Goal: Transaction & Acquisition: Purchase product/service

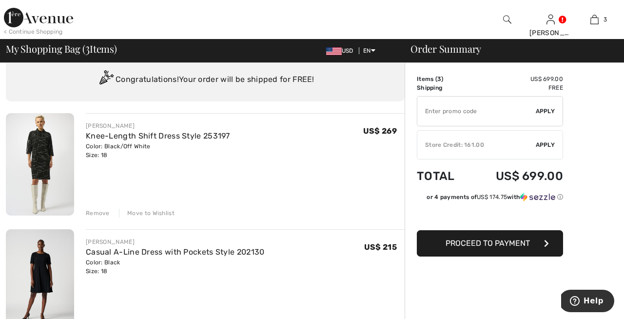
scroll to position [31, 0]
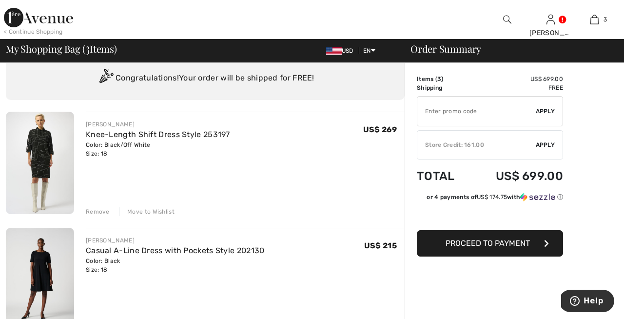
click at [98, 211] on div "Remove" at bounding box center [98, 211] width 24 height 9
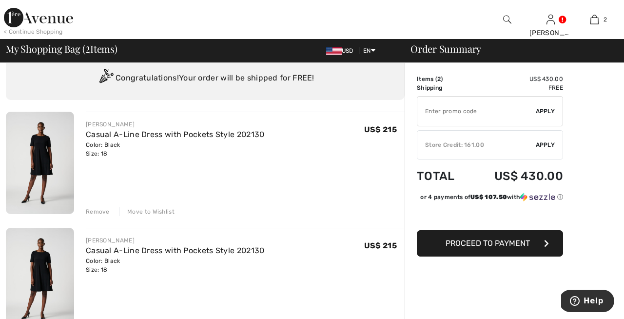
click at [98, 210] on div "Remove" at bounding box center [98, 211] width 24 height 9
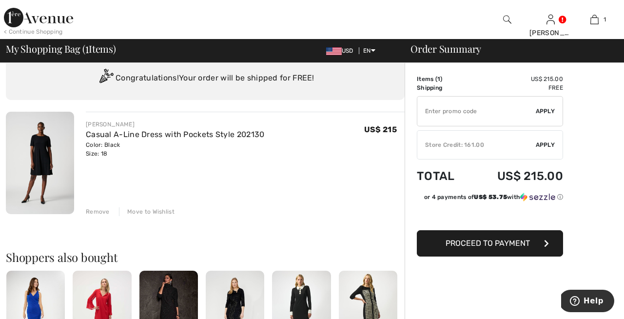
click at [460, 143] on div "Store Credit: 161.00" at bounding box center [477, 144] width 119 height 9
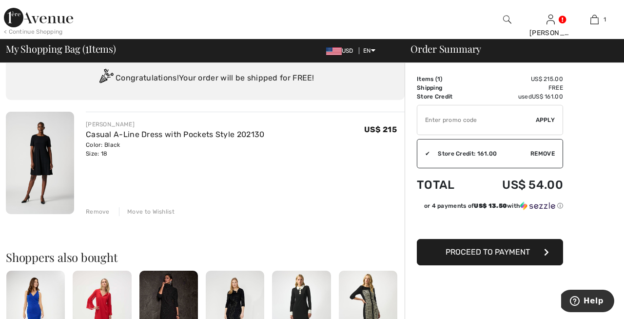
click at [490, 249] on span "Proceed to Payment" at bounding box center [488, 251] width 84 height 9
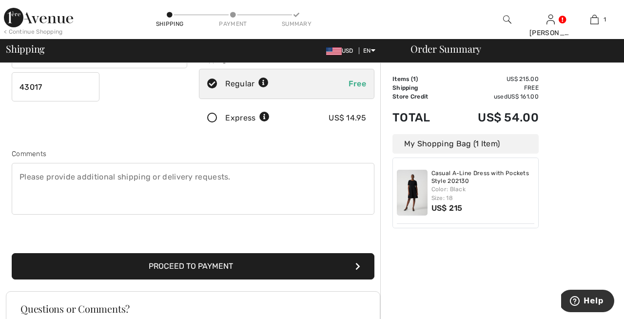
scroll to position [183, 0]
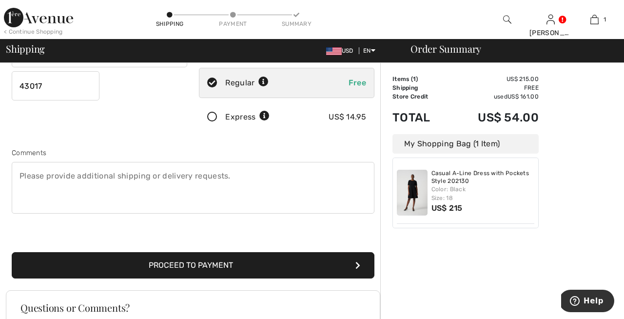
click at [231, 262] on button "Proceed to Payment" at bounding box center [193, 265] width 363 height 26
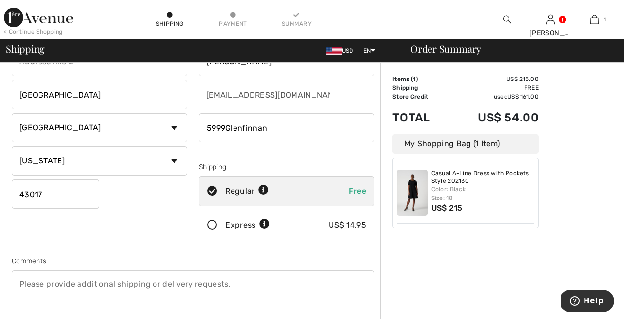
scroll to position [69, 0]
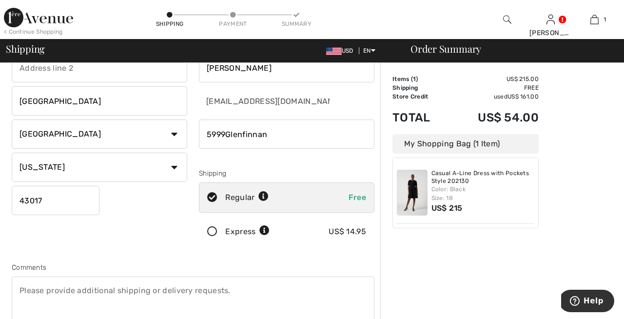
drag, startPoint x: 274, startPoint y: 133, endPoint x: 200, endPoint y: 131, distance: 74.2
click at [365, 134] on input "phone" at bounding box center [287, 134] width 176 height 29
type input "6145625119"
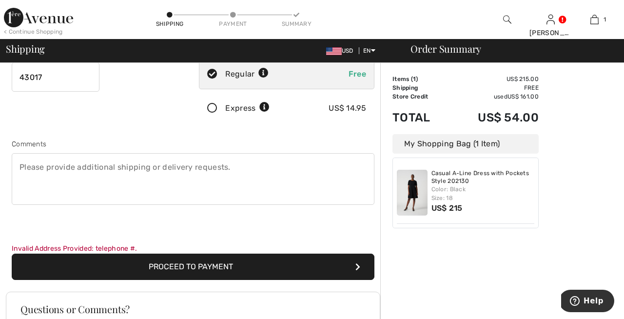
scroll to position [193, 0]
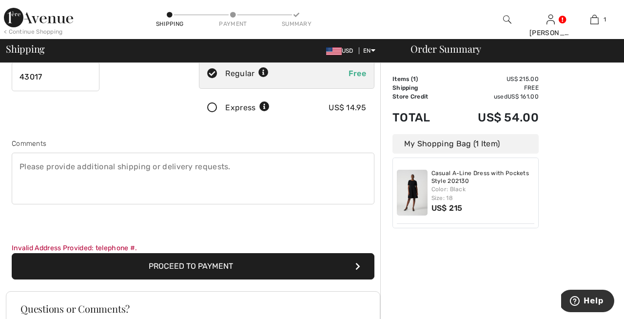
click at [187, 265] on button "Proceed to Payment" at bounding box center [193, 266] width 363 height 26
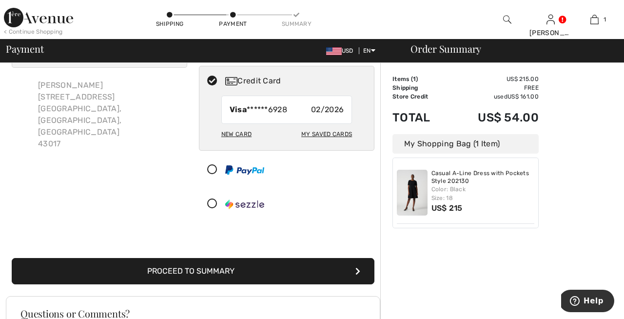
scroll to position [52, 0]
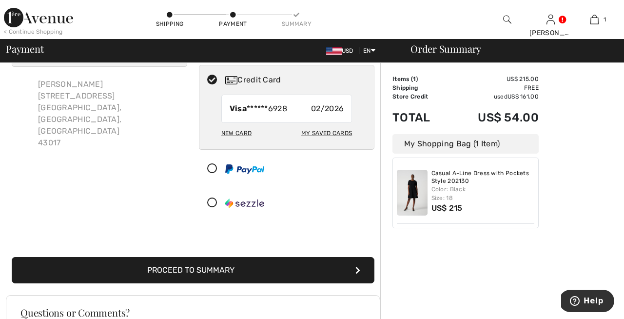
click at [190, 269] on button "Proceed to Summary" at bounding box center [193, 270] width 363 height 26
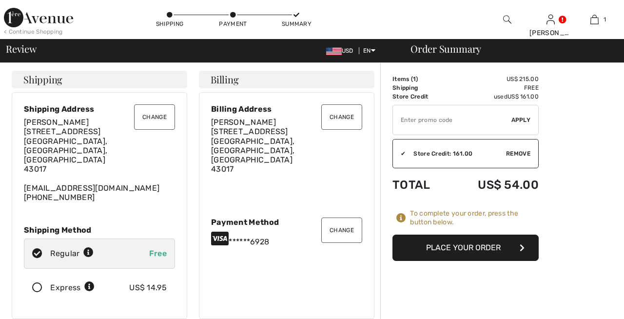
checkbox input "true"
click at [445, 247] on button "Place Your Order" at bounding box center [466, 248] width 146 height 26
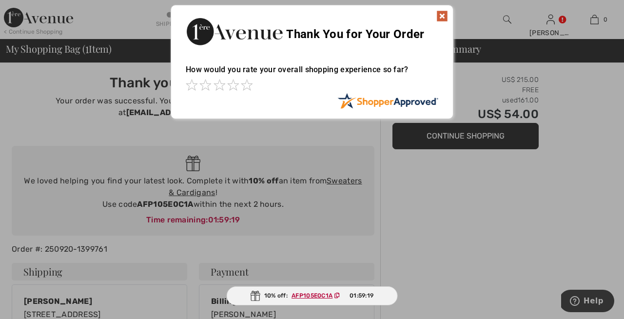
click at [440, 15] on img at bounding box center [443, 16] width 12 height 12
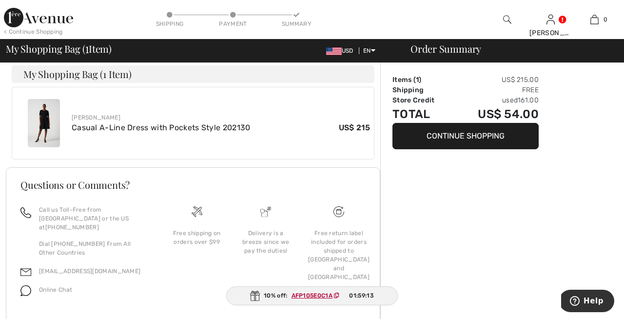
scroll to position [372, 0]
click at [453, 135] on button "Continue Shopping" at bounding box center [466, 136] width 146 height 26
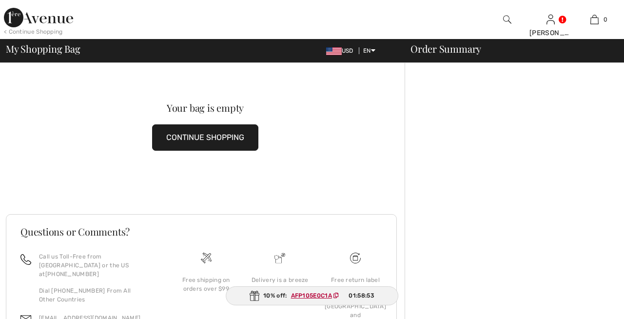
checkbox input "true"
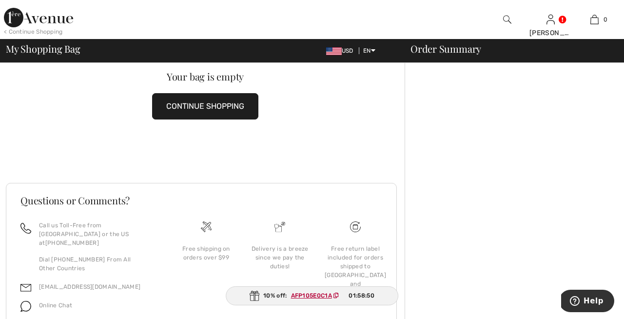
click at [194, 104] on button "CONTINUE SHOPPING" at bounding box center [205, 106] width 106 height 26
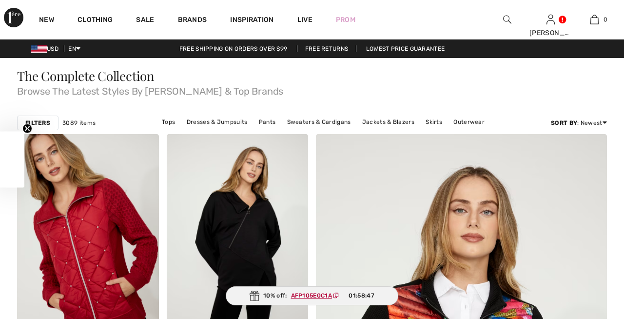
checkbox input "true"
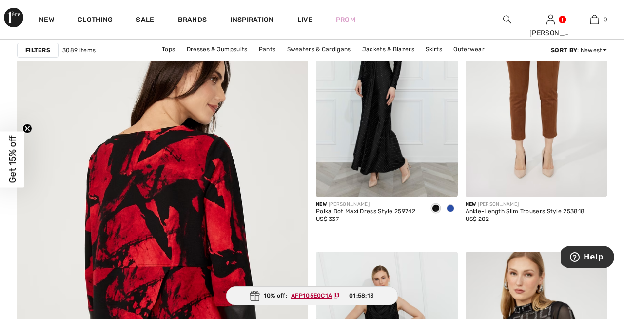
scroll to position [2214, 0]
